Goal: Transaction & Acquisition: Purchase product/service

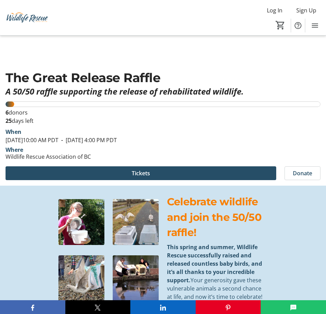
scroll to position [173, 0]
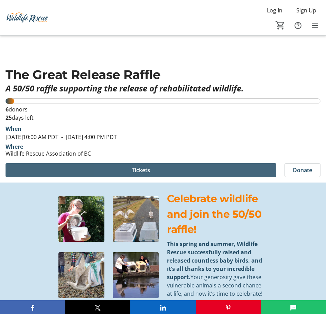
click at [229, 171] on span at bounding box center [141, 170] width 271 height 17
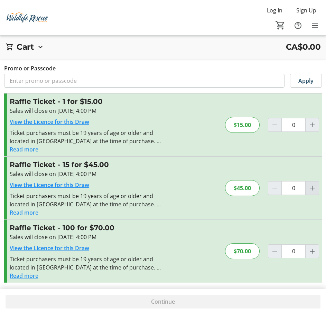
click at [315, 190] on mat-icon "Increment by one" at bounding box center [312, 188] width 8 height 8
type input "1"
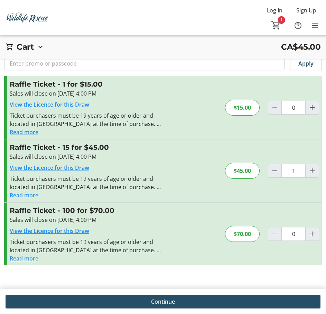
scroll to position [25, 0]
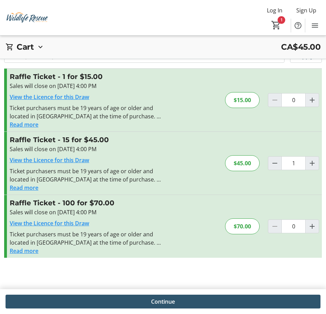
click at [180, 305] on span at bounding box center [163, 302] width 315 height 17
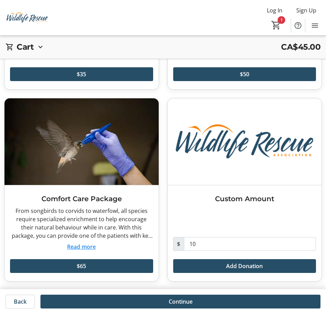
scroll to position [151, 0]
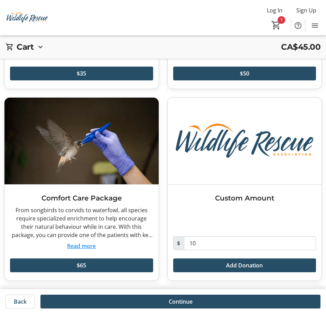
click at [156, 297] on span at bounding box center [180, 302] width 280 height 17
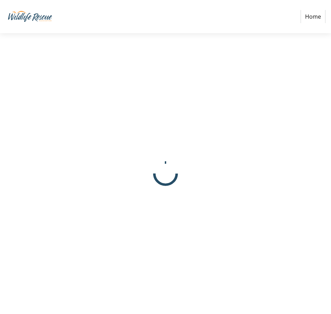
select select "CA"
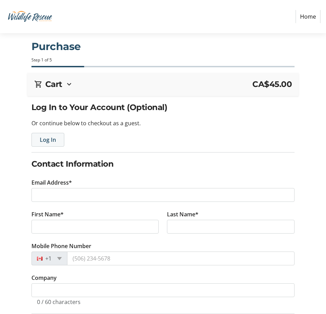
click at [50, 140] on span "Log In" at bounding box center [48, 140] width 16 height 8
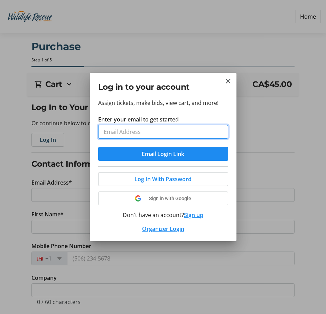
click at [153, 134] on input "Enter your email to get started" at bounding box center [163, 132] width 130 height 14
click at [154, 133] on input "Enter your email to get started" at bounding box center [163, 132] width 130 height 14
type input "[EMAIL_ADDRESS][DOMAIN_NAME]"
click at [98, 147] on button "Email Login Link" at bounding box center [163, 154] width 130 height 14
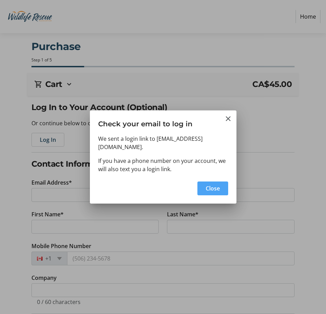
drag, startPoint x: 218, startPoint y: 188, endPoint x: 66, endPoint y: 83, distance: 184.6
click at [217, 188] on span "Close" at bounding box center [213, 189] width 14 height 8
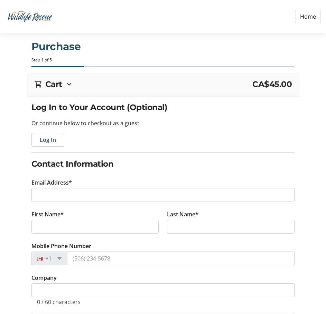
type input "[EMAIL_ADDRESS][DOMAIN_NAME]"
type input "[PERSON_NAME]"
type input "[PHONE_NUMBER]"
radio input "true"
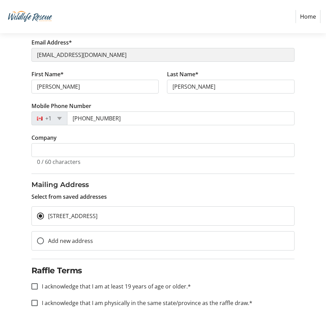
scroll to position [138, 0]
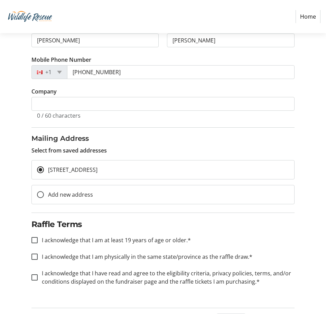
click at [133, 238] on label "I acknowledge that I am at least 19 years of age or older.*" at bounding box center [114, 240] width 153 height 8
click at [38, 238] on input "I acknowledge that I am at least 19 years of age or older.*" at bounding box center [34, 240] width 6 height 6
checkbox input "true"
click at [125, 263] on tr-form-field "I acknowledge that I am physically in the same state/province as the raffle dra…" at bounding box center [162, 261] width 263 height 17
click at [120, 283] on label "I acknowledge that I have read and agree to the eligibility criteria, privacy p…" at bounding box center [166, 278] width 257 height 17
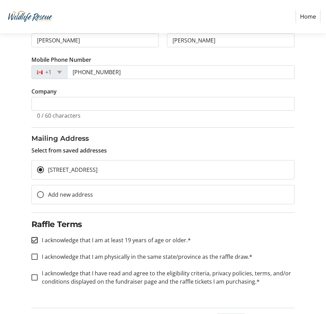
click at [38, 281] on input "I acknowledge that I have read and agree to the eligibility criteria, privacy p…" at bounding box center [34, 278] width 6 height 6
checkbox input "true"
click at [121, 255] on label "I acknowledge that I am physically in the same state/province as the raffle dra…" at bounding box center [145, 257] width 215 height 8
click at [38, 255] on input "I acknowledge that I am physically in the same state/province as the raffle dra…" at bounding box center [34, 257] width 6 height 6
checkbox input "true"
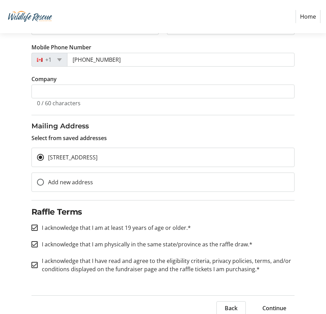
scroll to position [158, 0]
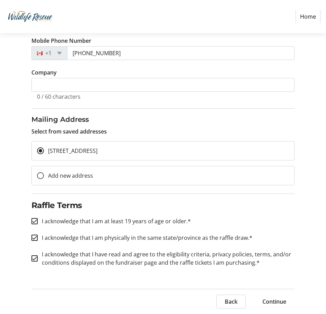
click at [288, 297] on span at bounding box center [274, 302] width 40 height 17
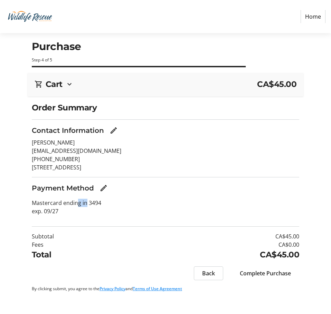
drag, startPoint x: 84, startPoint y: 202, endPoint x: 75, endPoint y: 199, distance: 9.8
click at [75, 199] on p "Mastercard ending in 3494 exp. 09/27" at bounding box center [165, 207] width 267 height 17
click at [97, 204] on p "Mastercard ending in 3494 exp. 09/27" at bounding box center [165, 207] width 267 height 17
click at [104, 186] on mat-icon "Edit Payment Method" at bounding box center [104, 188] width 8 height 8
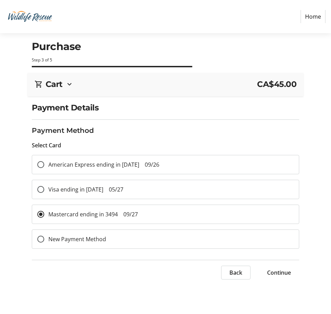
click at [115, 162] on span "American Express ending in 1000 09/26" at bounding box center [103, 165] width 111 height 8
click at [44, 162] on input "American Express ending in 1000 09/26" at bounding box center [40, 164] width 7 height 7
radio input "true"
click at [274, 272] on span "Continue" at bounding box center [279, 273] width 24 height 8
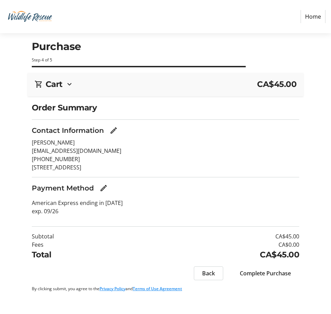
click at [272, 274] on span "Complete Purchase" at bounding box center [265, 274] width 51 height 8
